Goal: Communication & Community: Answer question/provide support

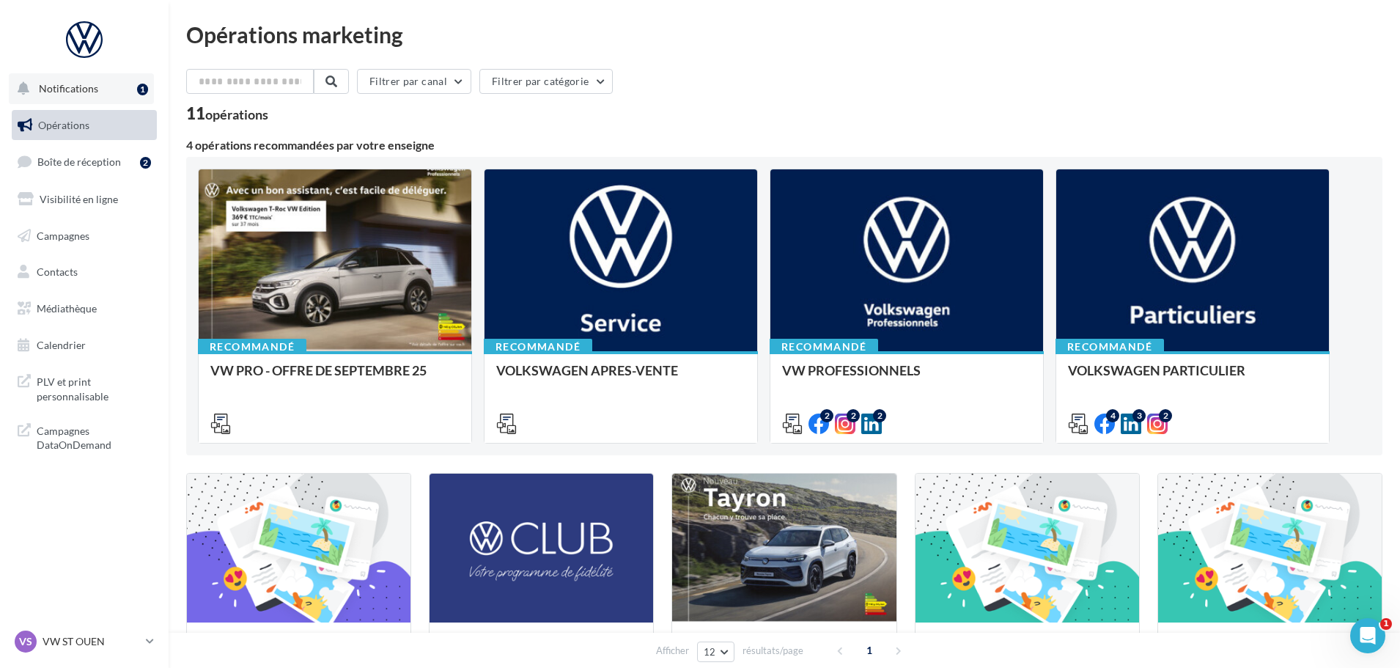
click at [110, 85] on button "Notifications 1" at bounding box center [81, 88] width 145 height 31
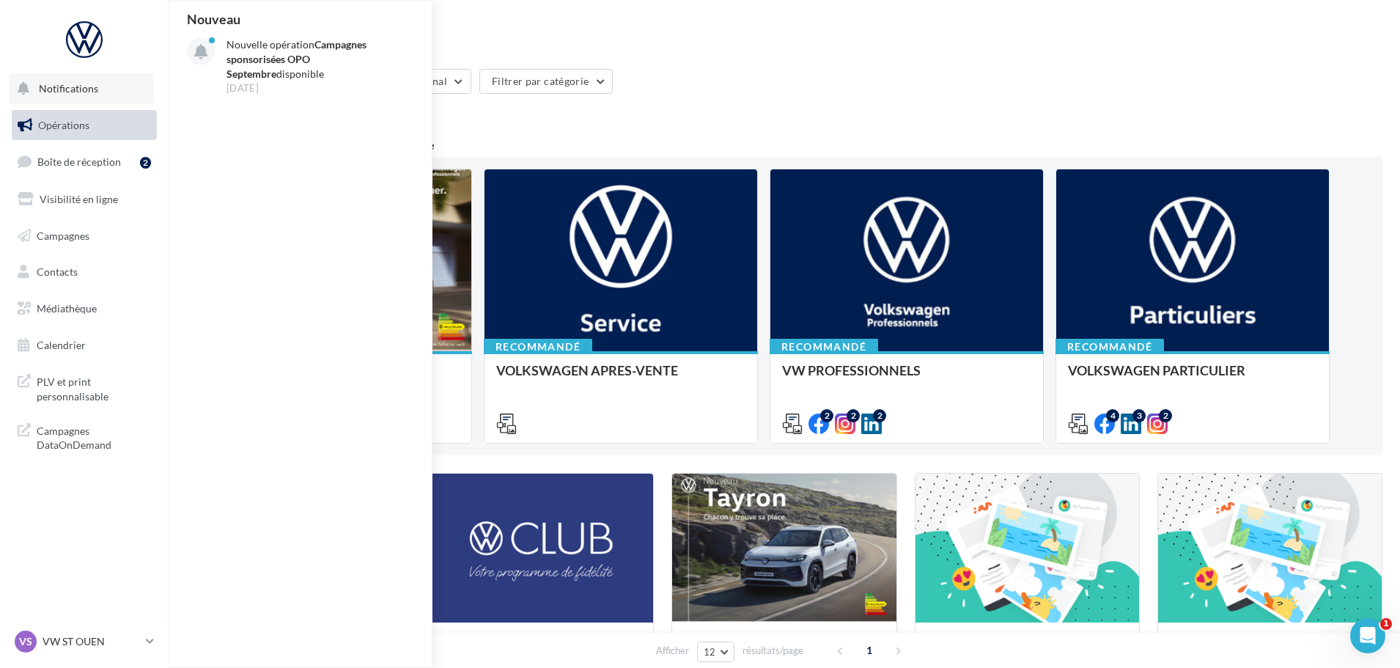
click at [110, 85] on button "Notifications Nouveau Nouvelle opération Campagnes sponsorisées OPO Septembre d…" at bounding box center [81, 88] width 145 height 31
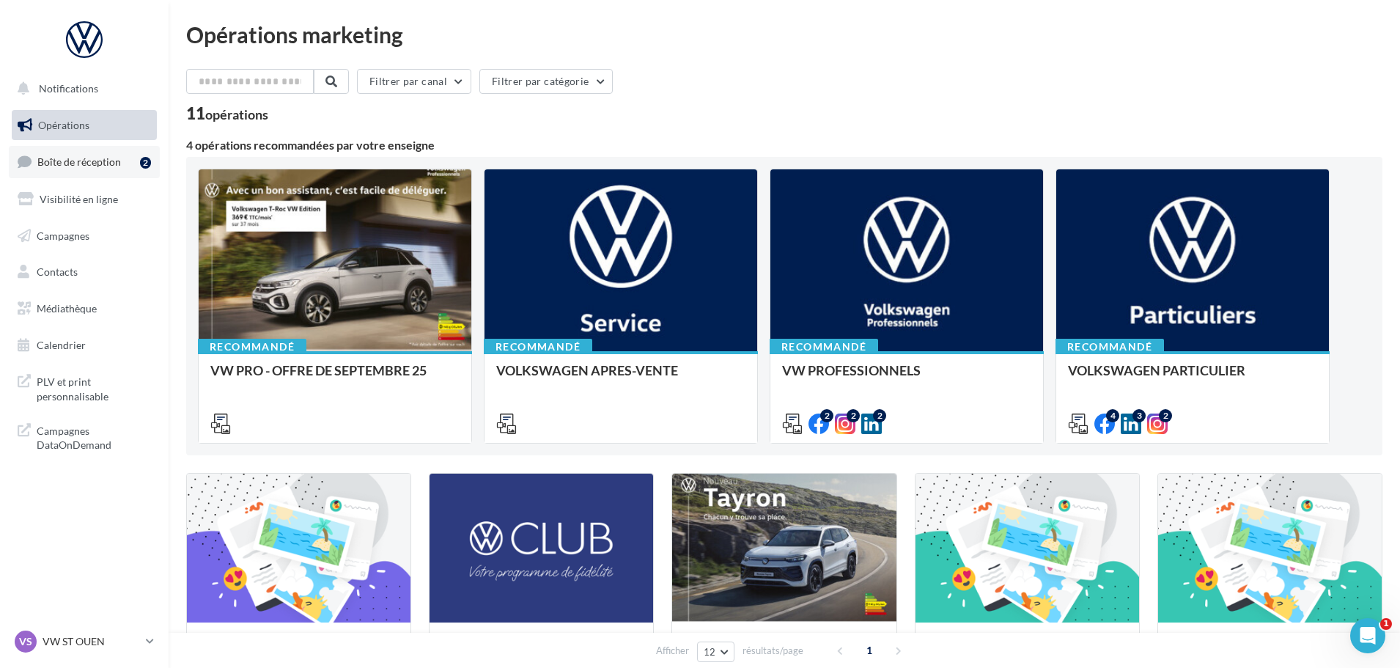
click at [95, 156] on span "Boîte de réception" at bounding box center [79, 161] width 84 height 12
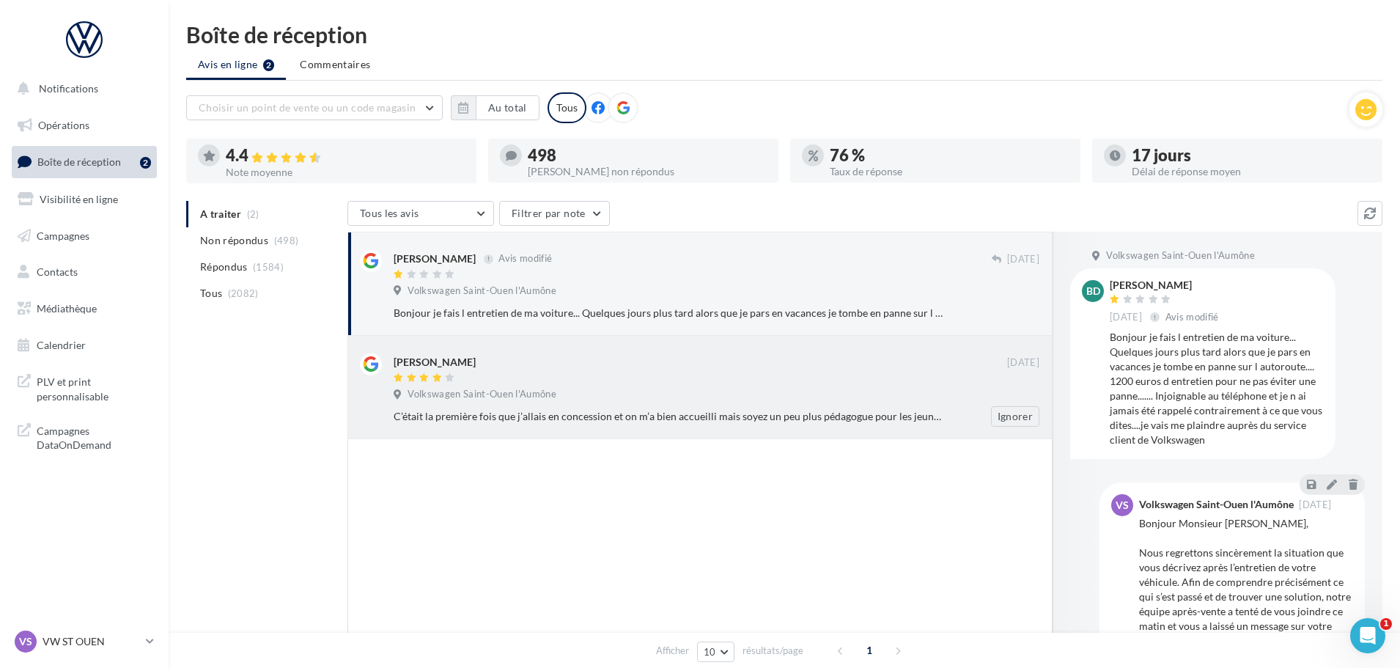
click at [748, 388] on div "Volkswagen Saint-Ouen l'Aumône" at bounding box center [717, 396] width 646 height 16
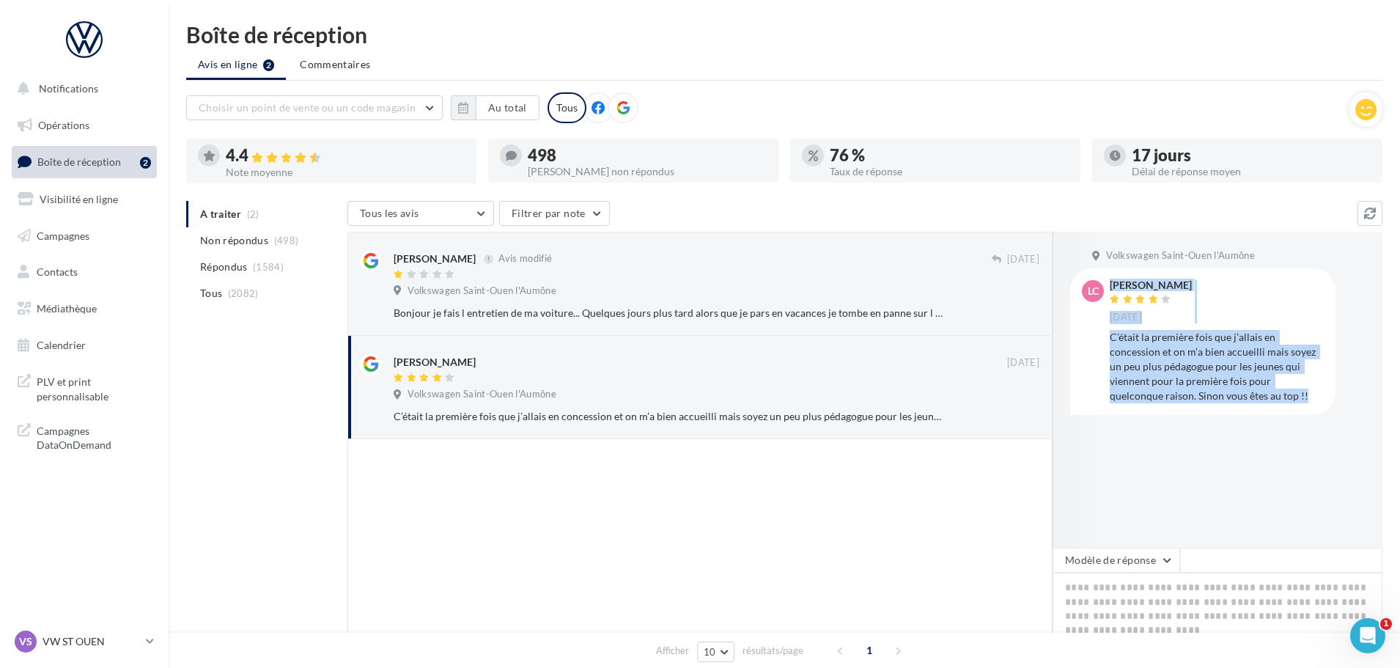
drag, startPoint x: 1215, startPoint y: 397, endPoint x: 1105, endPoint y: 288, distance: 153.9
click at [1105, 288] on div "LC Loane Chmiel 02 sept. C’était la première fois que j’allais en concession et…" at bounding box center [1203, 341] width 242 height 122
copy div "Loane Chmiel 02 sept. C’était la première fois que j’allais en concession et on…"
